Goal: Information Seeking & Learning: Understand process/instructions

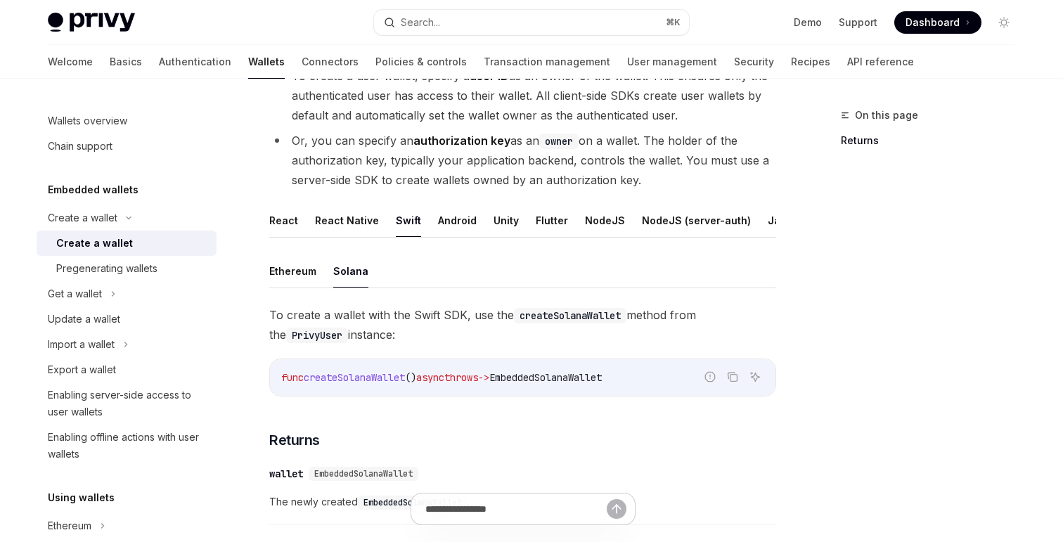
scroll to position [146, 0]
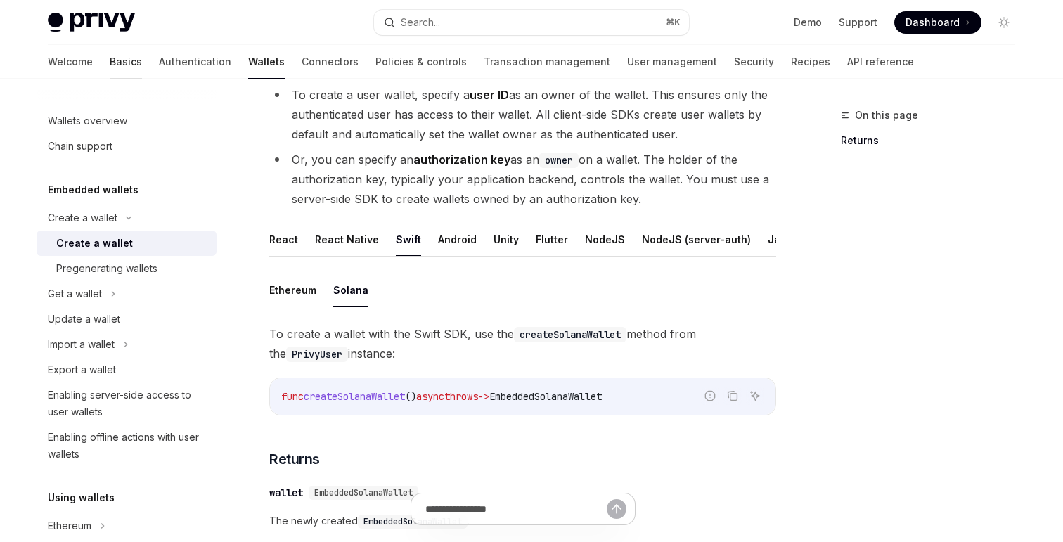
click at [110, 53] on link "Basics" at bounding box center [126, 62] width 32 height 34
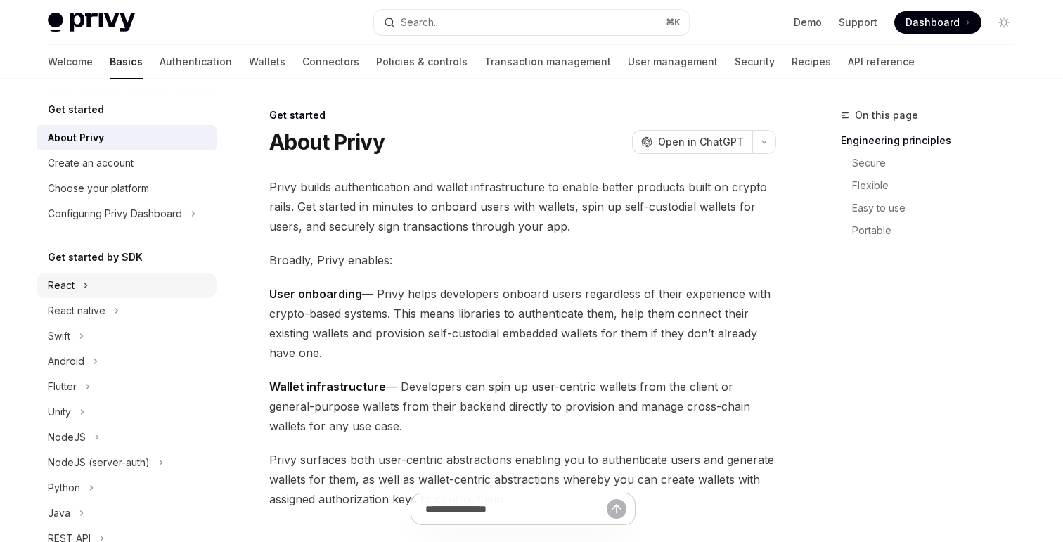
scroll to position [11, 0]
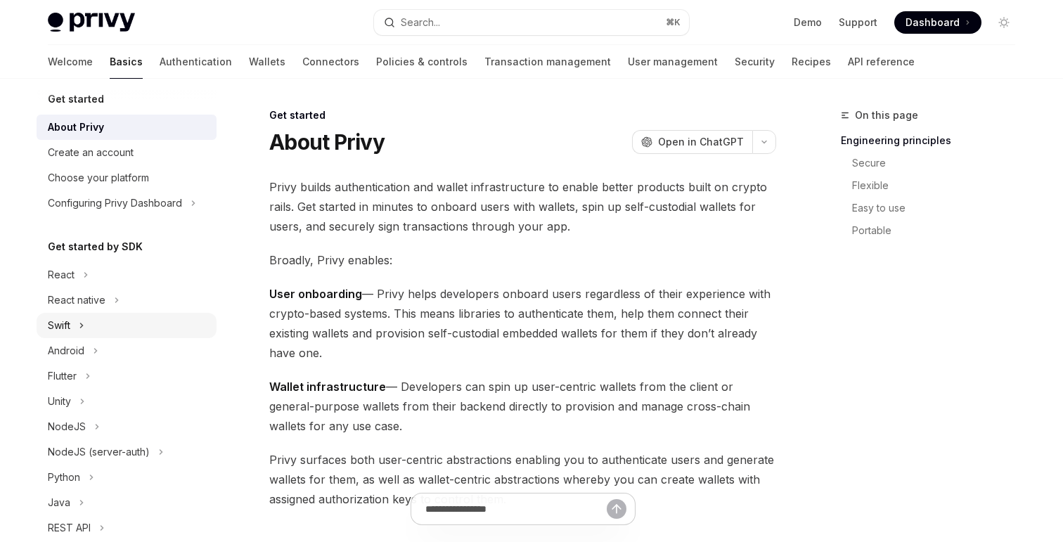
click at [85, 322] on button "Swift" at bounding box center [127, 325] width 180 height 25
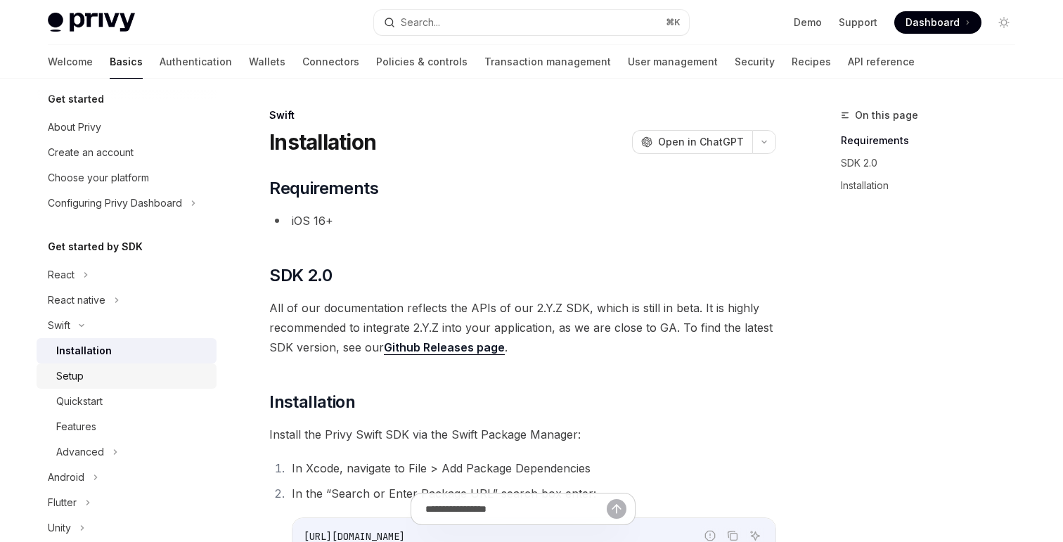
click at [96, 378] on div "Setup" at bounding box center [132, 376] width 152 height 17
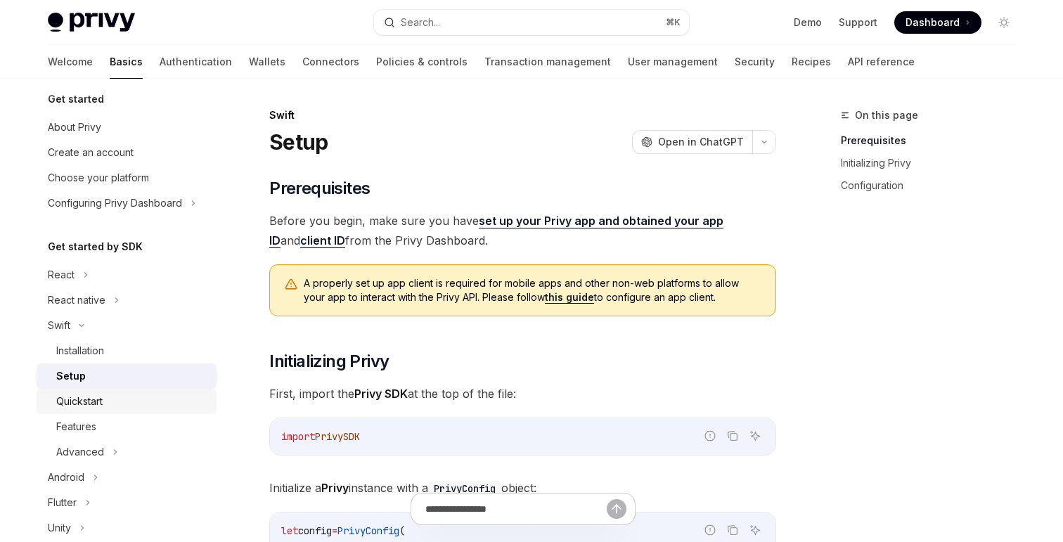
click at [96, 396] on div "Quickstart" at bounding box center [79, 401] width 46 height 17
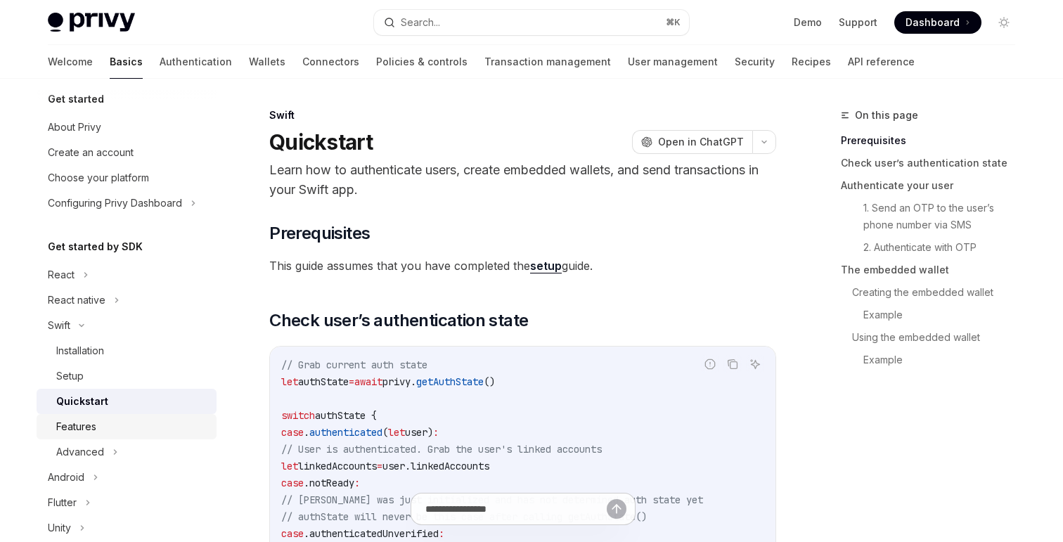
click at [121, 420] on div "Features" at bounding box center [132, 426] width 152 height 17
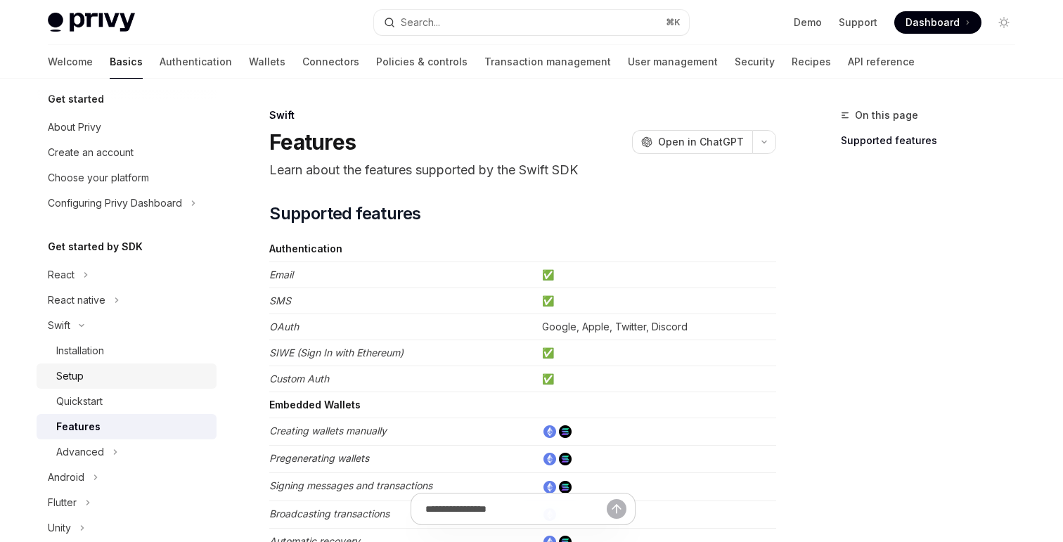
click at [124, 376] on div "Setup" at bounding box center [132, 376] width 152 height 17
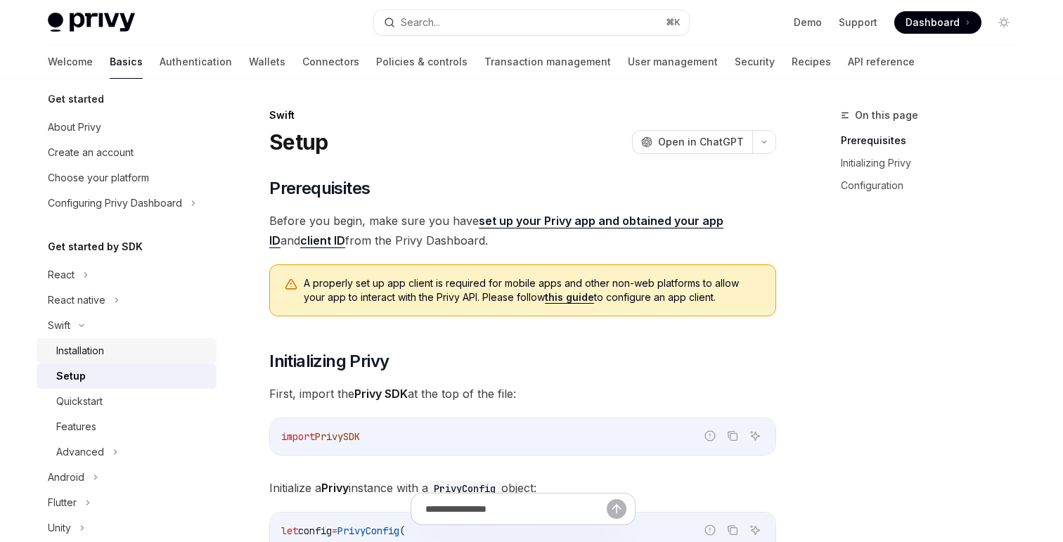
click at [127, 358] on div "Installation" at bounding box center [132, 351] width 152 height 17
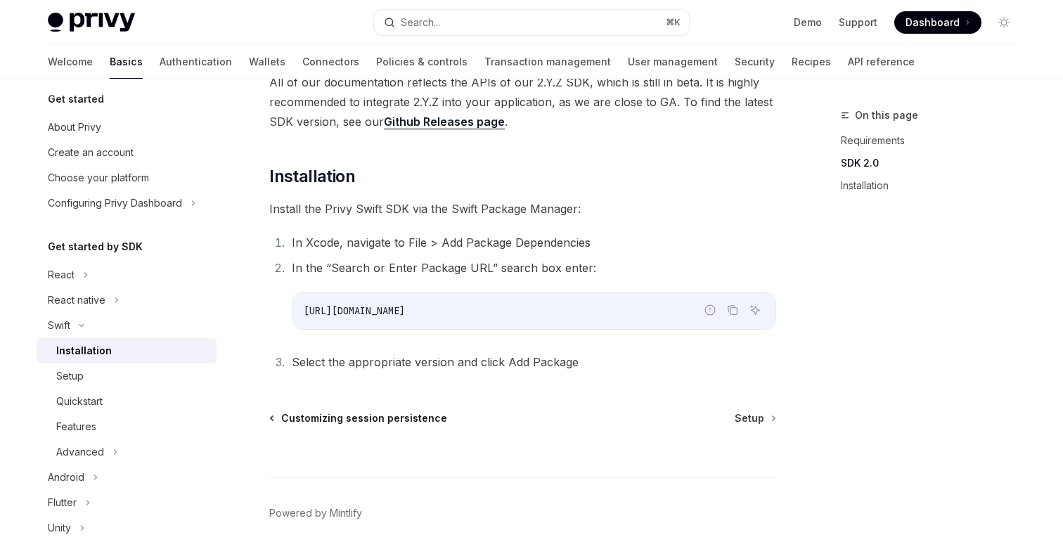
scroll to position [191, 0]
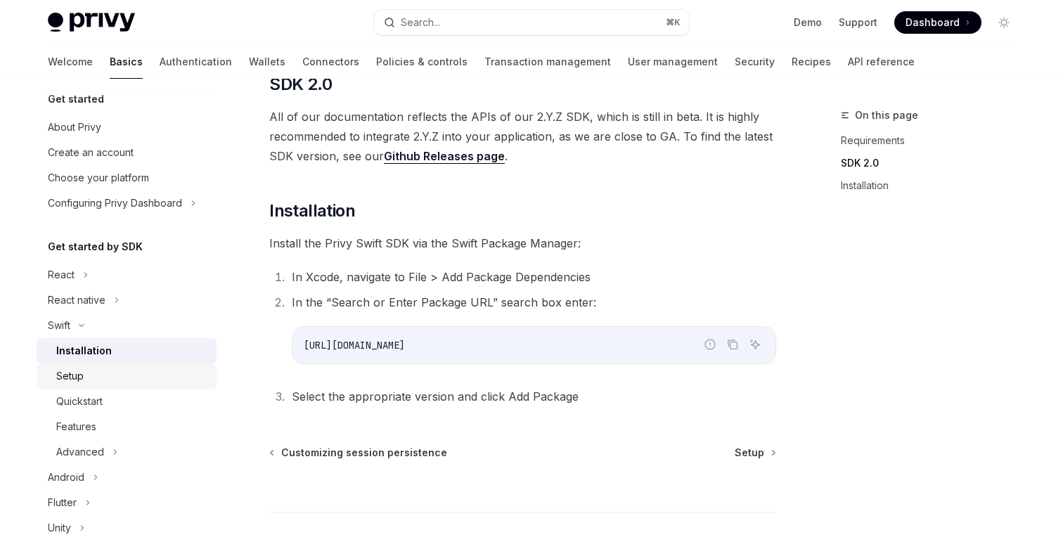
click at [98, 375] on div "Setup" at bounding box center [132, 376] width 152 height 17
type textarea "*"
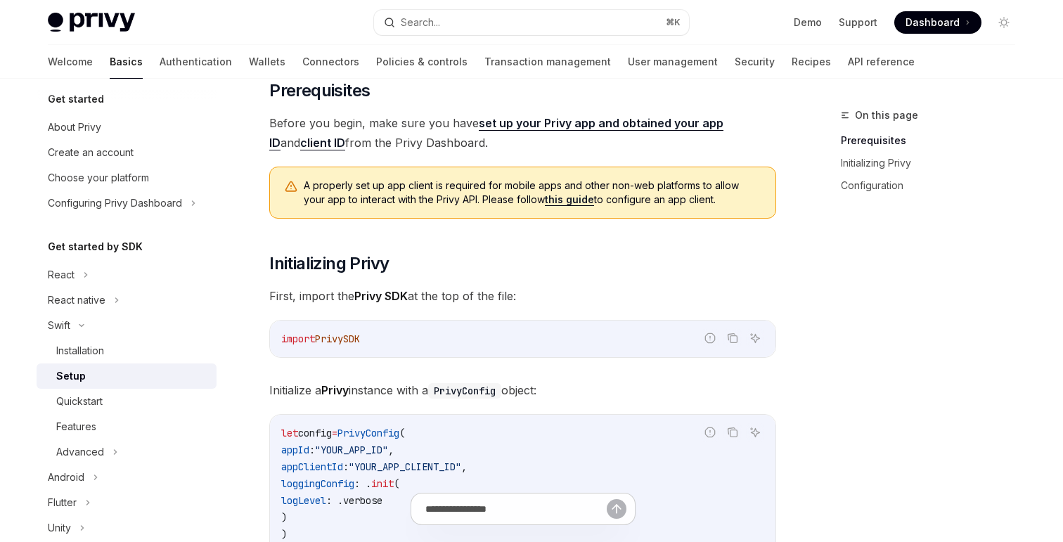
scroll to position [72, 0]
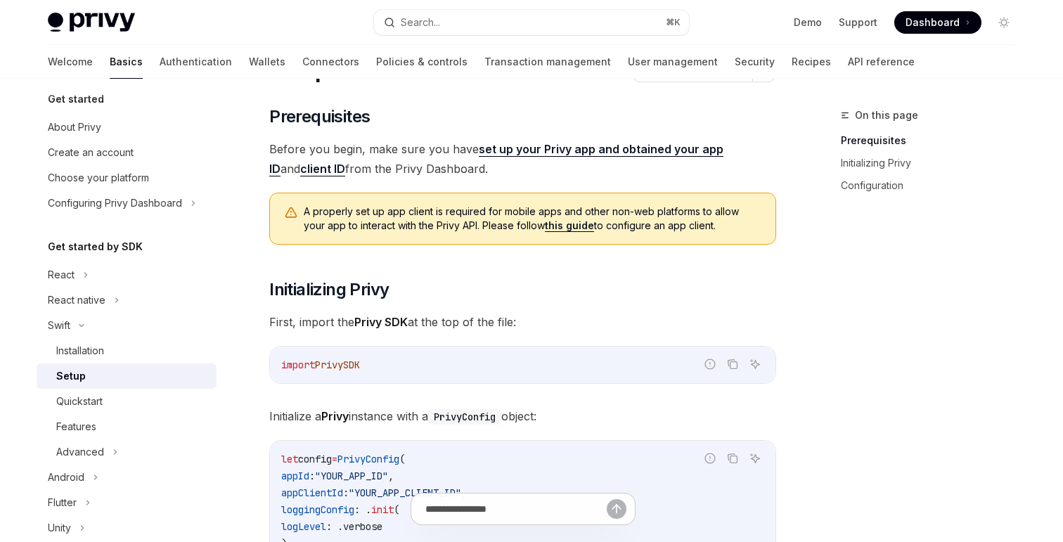
click at [582, 349] on div "import PrivySDK" at bounding box center [523, 365] width 506 height 37
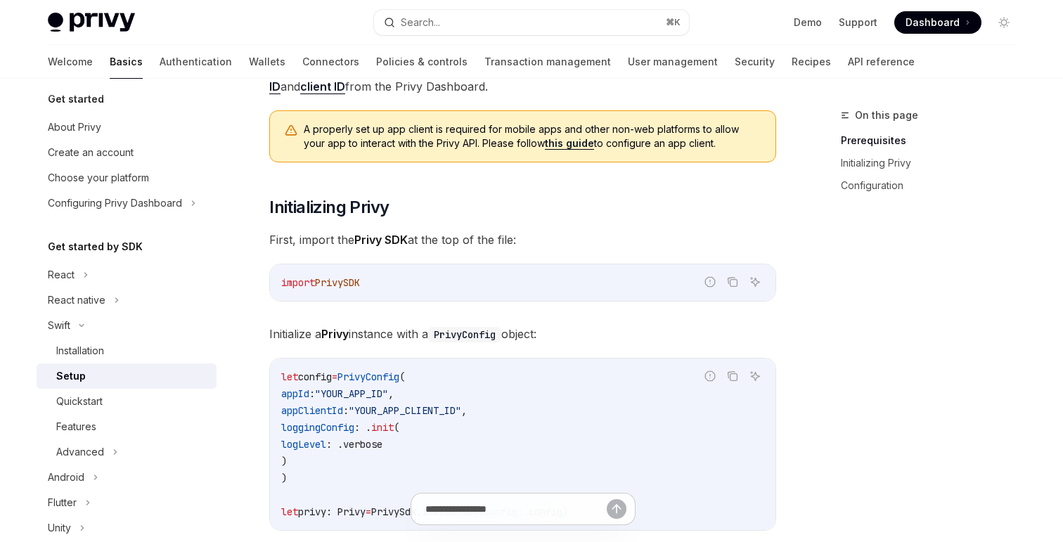
scroll to position [174, 0]
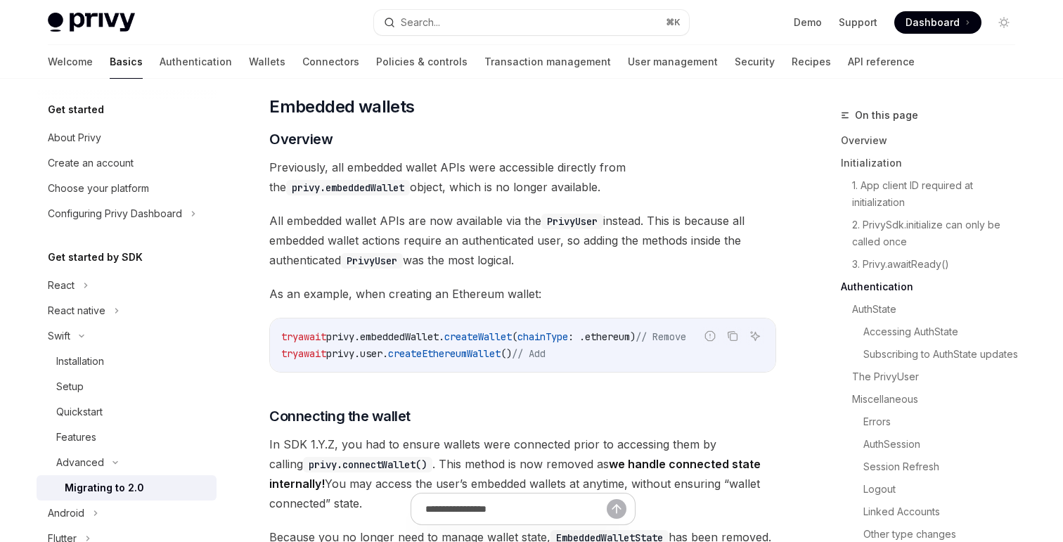
scroll to position [4404, 0]
